Goal: Navigation & Orientation: Find specific page/section

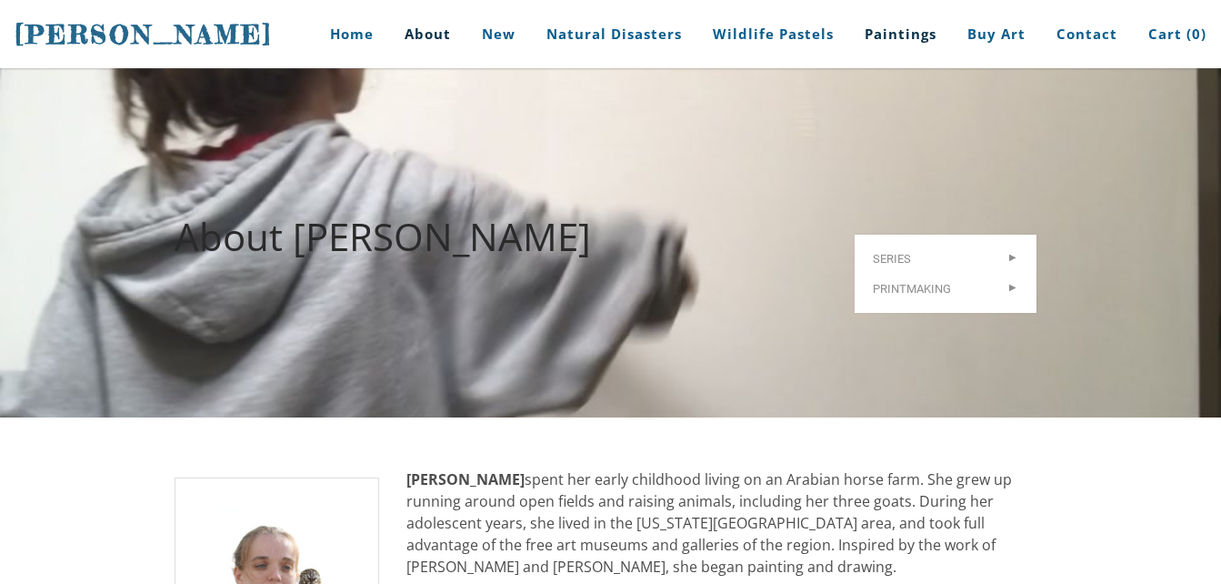
click at [898, 45] on link "Paintings" at bounding box center [900, 34] width 99 height 68
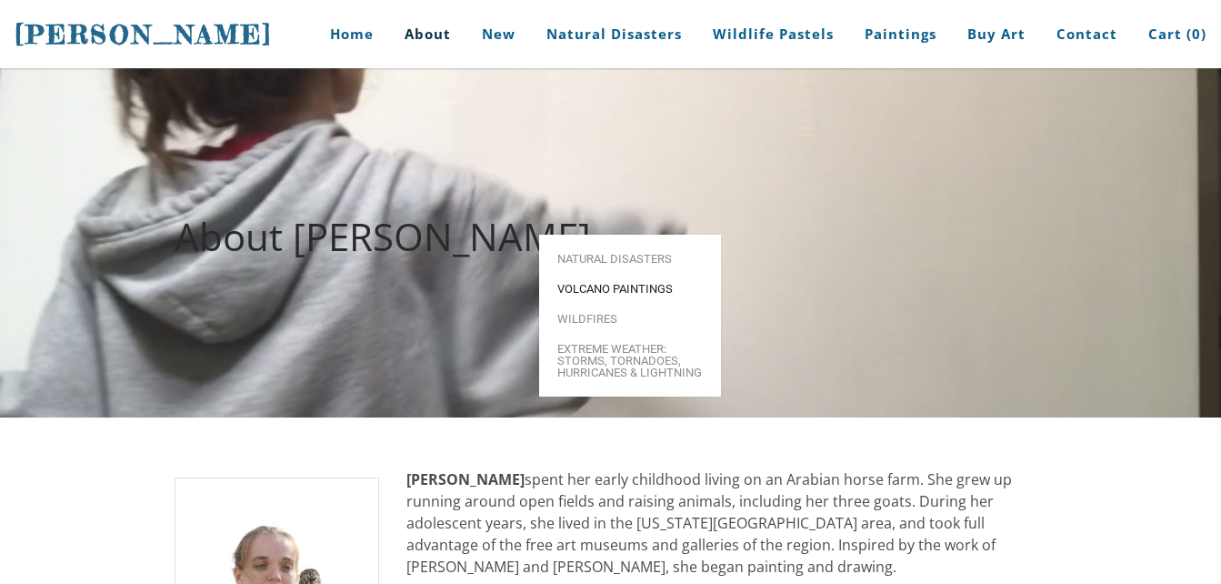
click at [660, 283] on span "Volcano paintings" at bounding box center [629, 289] width 145 height 12
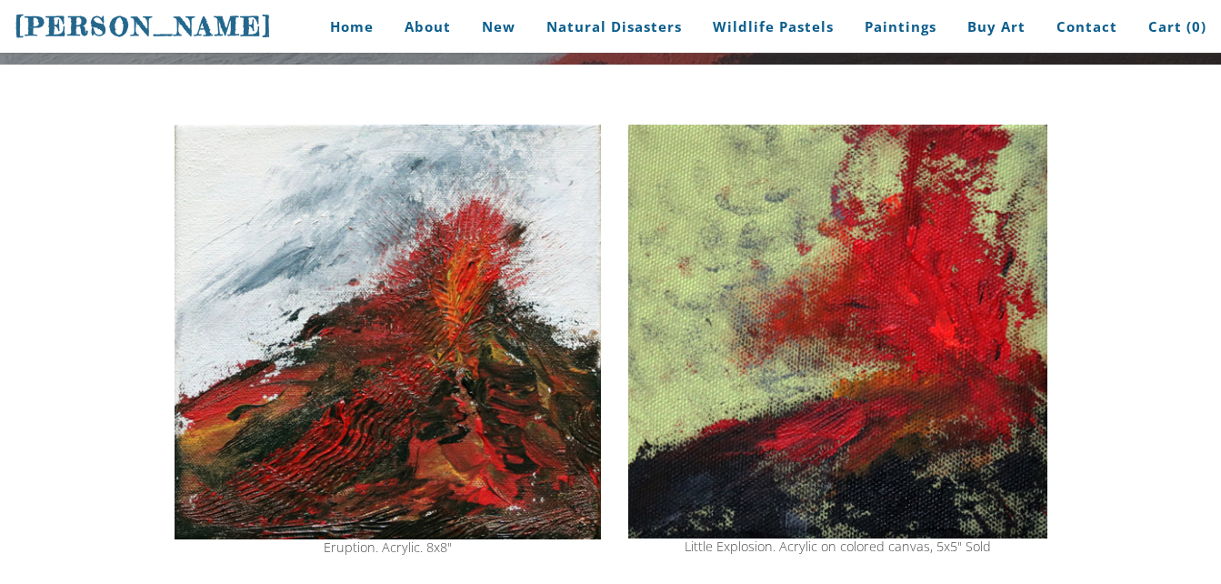
scroll to position [232, 0]
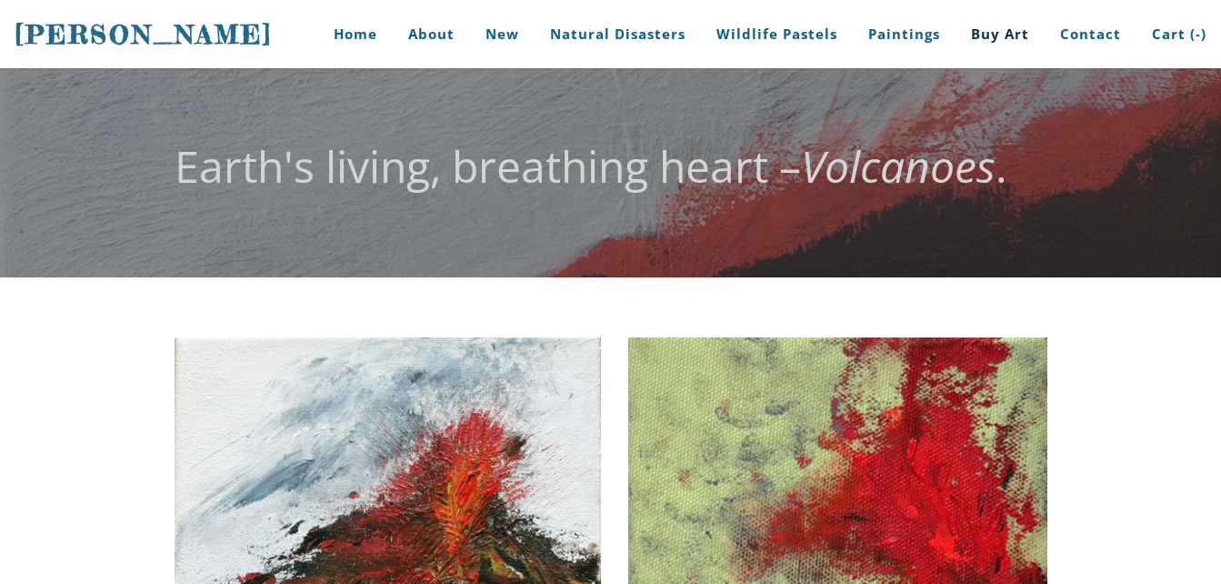
click at [1033, 23] on link "Buy Art" at bounding box center [999, 34] width 85 height 68
